Goal: Task Accomplishment & Management: Complete application form

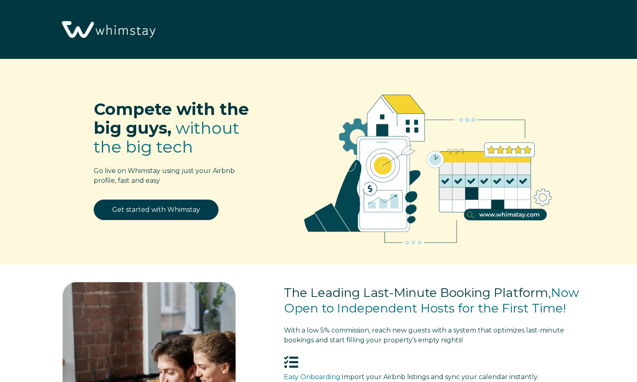
select select "US"
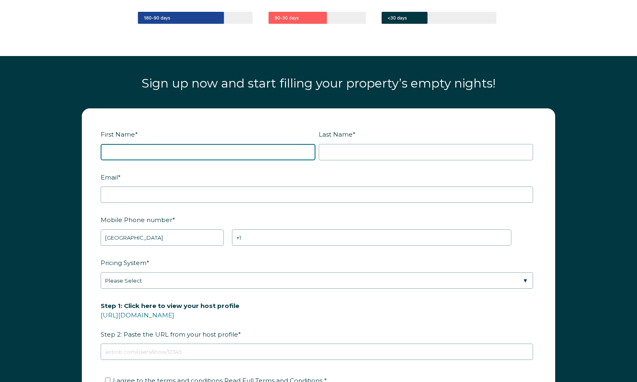
click at [188, 145] on input "First Name *" at bounding box center [208, 152] width 215 height 16
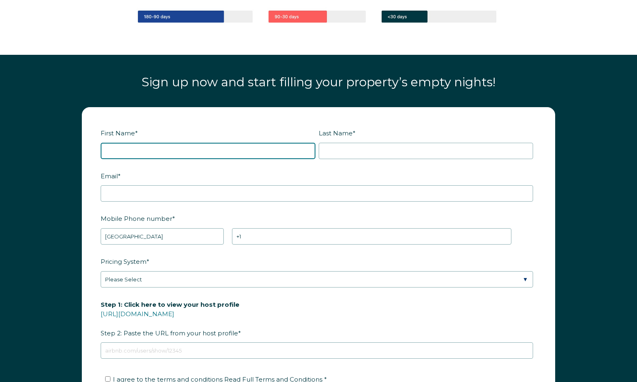
click at [201, 144] on input "First Name *" at bounding box center [208, 151] width 215 height 16
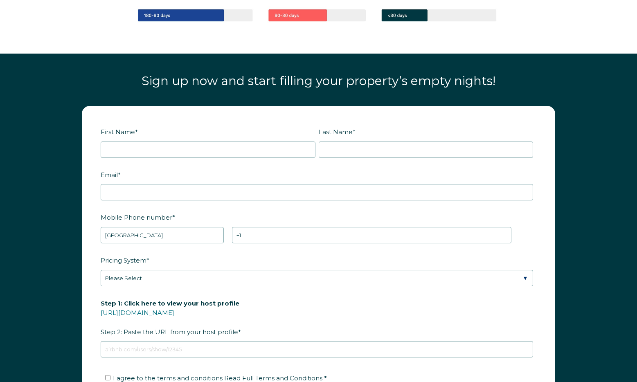
click at [203, 160] on fieldset "First Name * Last Name *" at bounding box center [319, 146] width 436 height 43
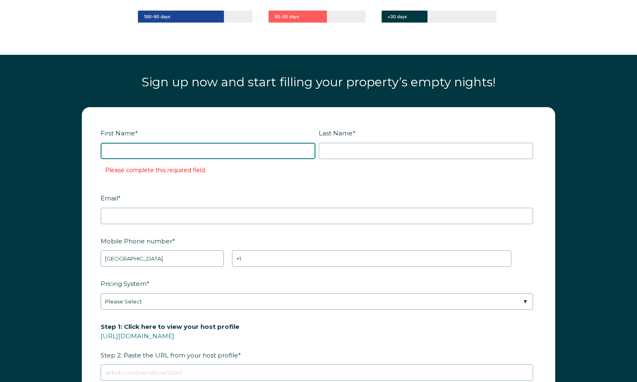
click at [207, 151] on input "First Name *" at bounding box center [208, 151] width 215 height 16
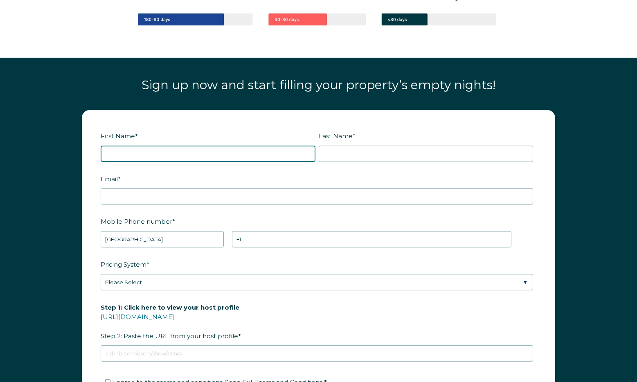
click at [207, 154] on input "First Name *" at bounding box center [208, 154] width 215 height 16
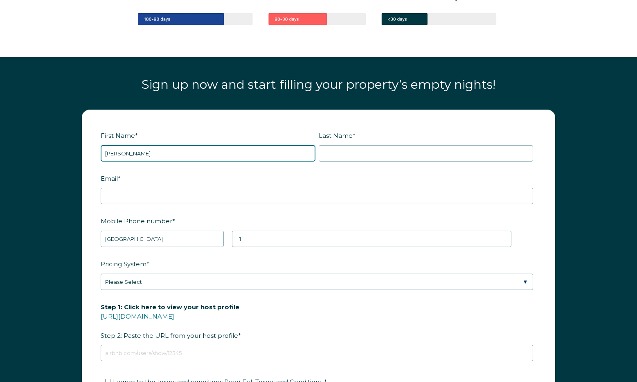
type input "Josh"
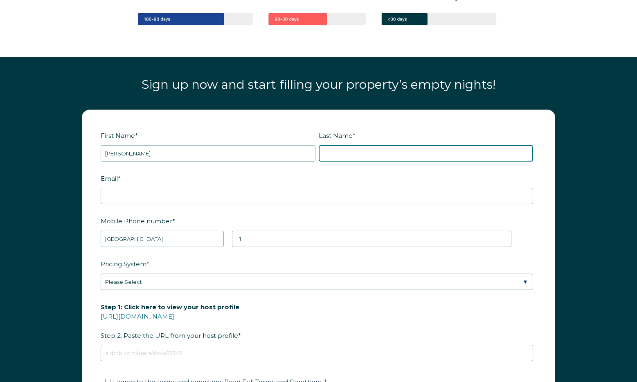
type input "Severson"
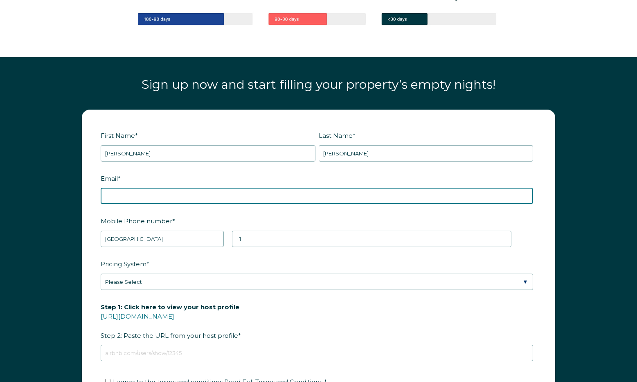
type input "joshseverson33@gmail.com"
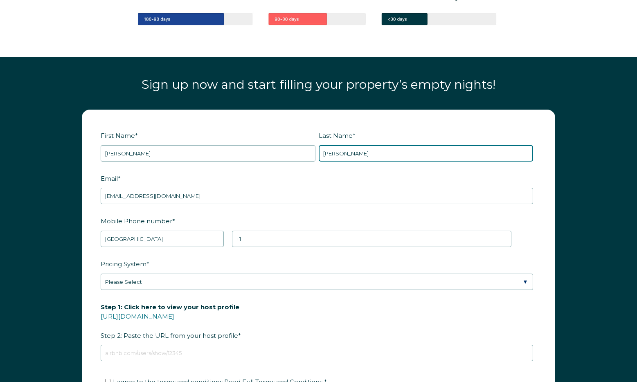
click at [353, 154] on input "Severson" at bounding box center [426, 153] width 215 height 16
type input "RBOT18"
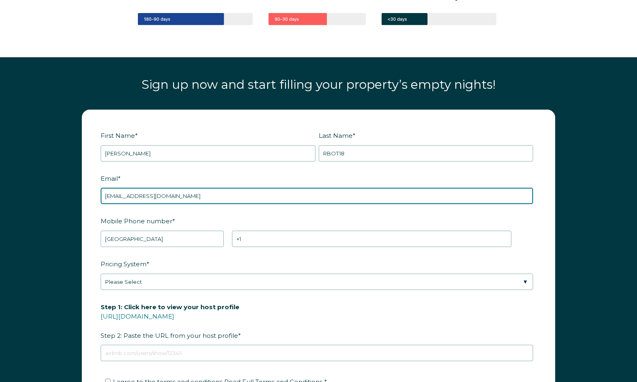
click at [145, 194] on input "joshseverson33@gmail.com" at bounding box center [317, 196] width 432 height 16
paste input "RBOT18"
type input "joshseverson33+RBOT18@gmail.com"
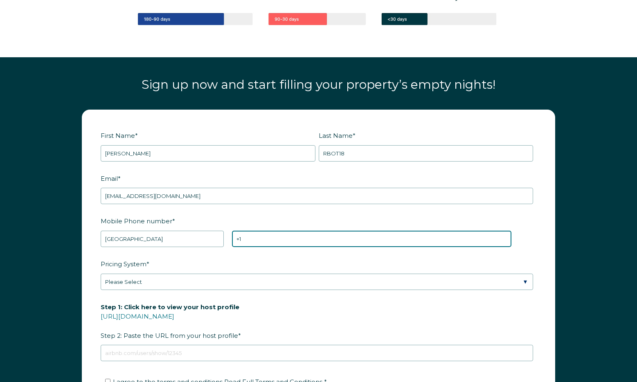
click at [276, 241] on input "+1" at bounding box center [371, 239] width 279 height 16
type input "+1 5456789809"
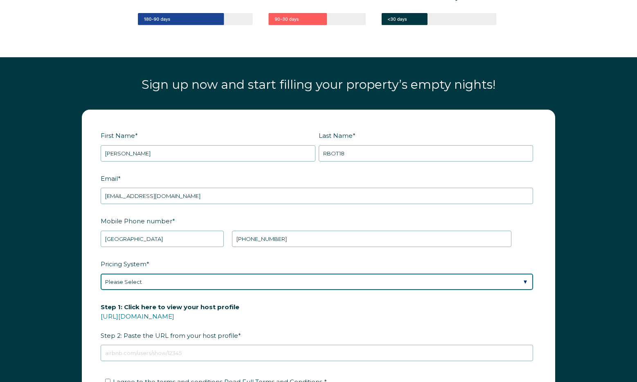
click at [208, 285] on select "Please Select Manual Airbnb Smart Pricing PriceLabs Wheelhouse Beyond Pricing 3…" at bounding box center [317, 282] width 432 height 16
select select "PriceLabs"
click at [101, 274] on select "Please Select Manual Airbnb Smart Pricing PriceLabs Wheelhouse Beyond Pricing 3…" at bounding box center [317, 282] width 432 height 16
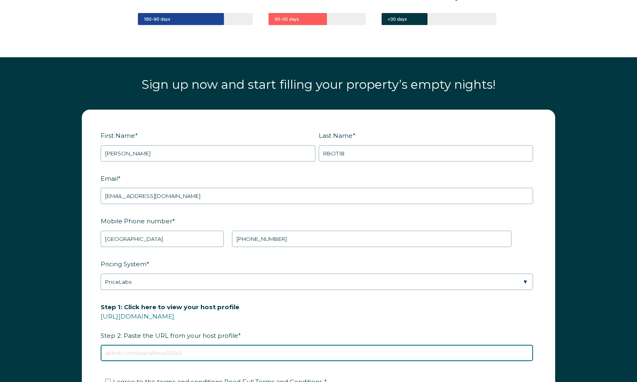
click at [173, 353] on input "Step 1: Click here to view your host profile https://www.airbnb.com/users/show/…" at bounding box center [317, 353] width 432 height 16
type input "https://www.airbnb.com/users/show/224424550"
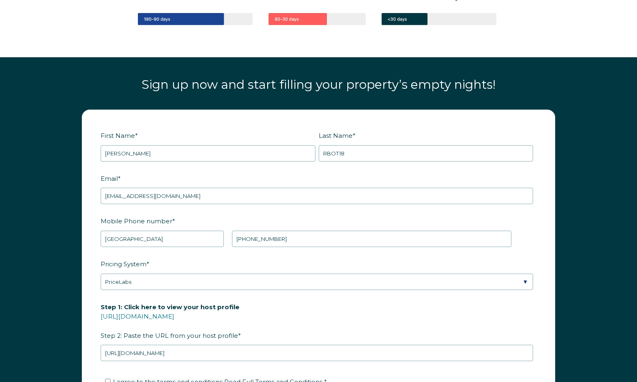
drag, startPoint x: 308, startPoint y: 324, endPoint x: 306, endPoint y: 315, distance: 8.4
click at [308, 324] on label "Step 1: Click here to view your host profile https://www.airbnb.com/users/show/…" at bounding box center [319, 321] width 436 height 43
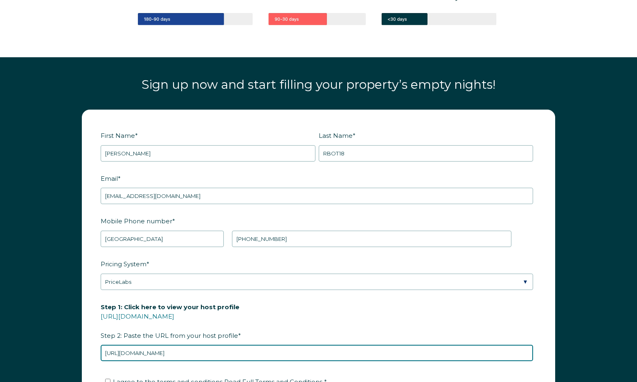
click at [308, 345] on input "https://www.airbnb.com/users/show/224424550" at bounding box center [317, 353] width 432 height 16
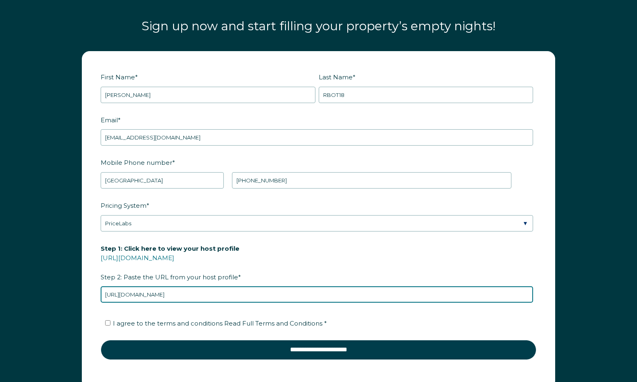
scroll to position [1034, 0]
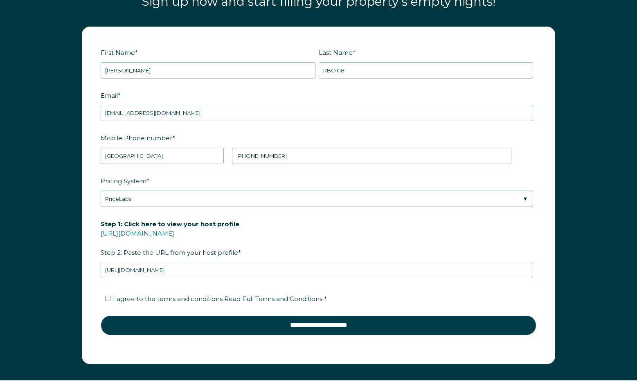
click at [148, 300] on span "I agree to the terms and conditions Read Full Terms and Conditions *" at bounding box center [220, 299] width 214 height 8
click at [110, 300] on input "I agree to the terms and conditions Read Full Terms and Conditions *" at bounding box center [107, 298] width 5 height 5
checkbox input "true"
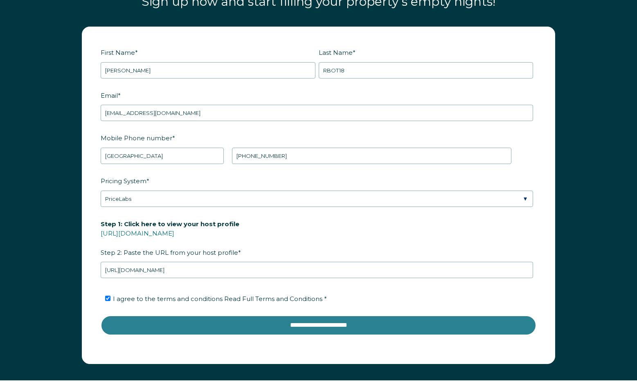
click at [264, 329] on input "**********" at bounding box center [319, 325] width 436 height 20
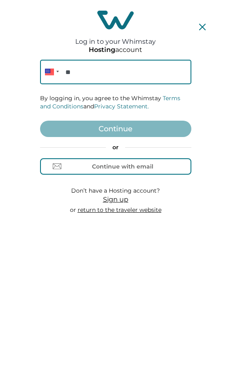
click at [217, 102] on div "Log in to your Whimstay Hosting account Phone ** By logging in, you agree to th…" at bounding box center [115, 112] width 211 height 218
